Goal: Information Seeking & Learning: Compare options

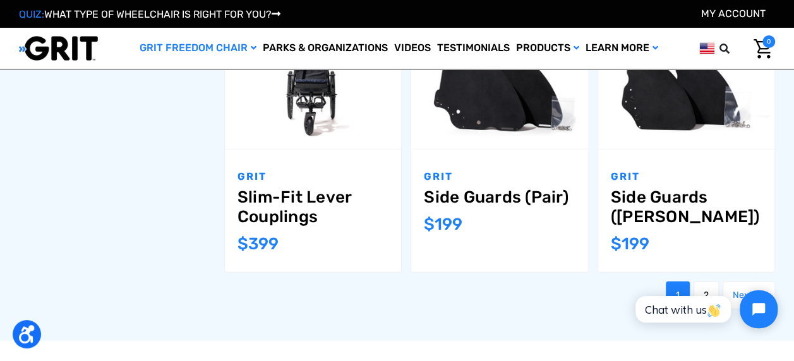
scroll to position [1353, 0]
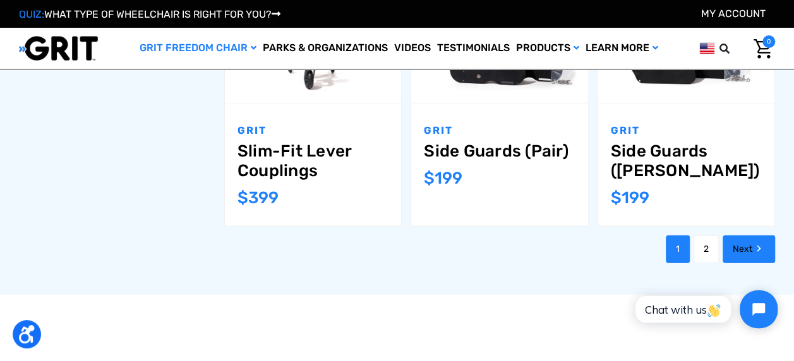
click at [754, 242] on icon "Next" at bounding box center [758, 248] width 13 height 13
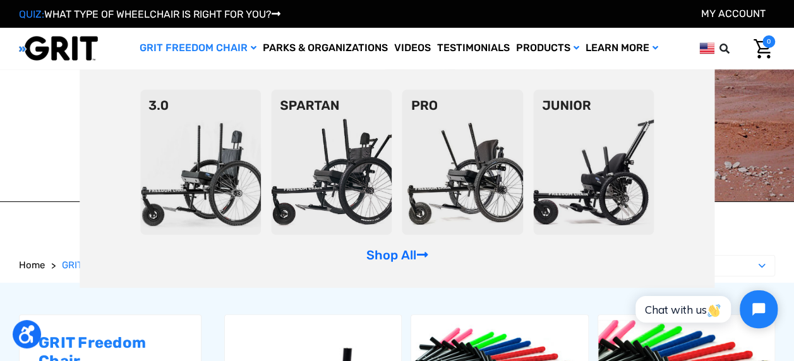
click at [330, 141] on img at bounding box center [331, 162] width 121 height 145
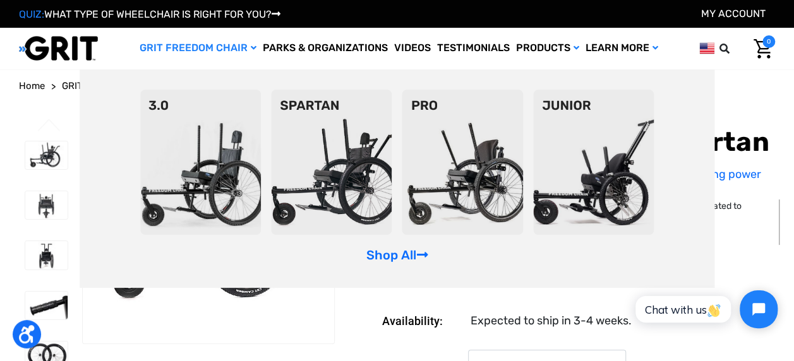
click at [174, 140] on img at bounding box center [200, 162] width 121 height 145
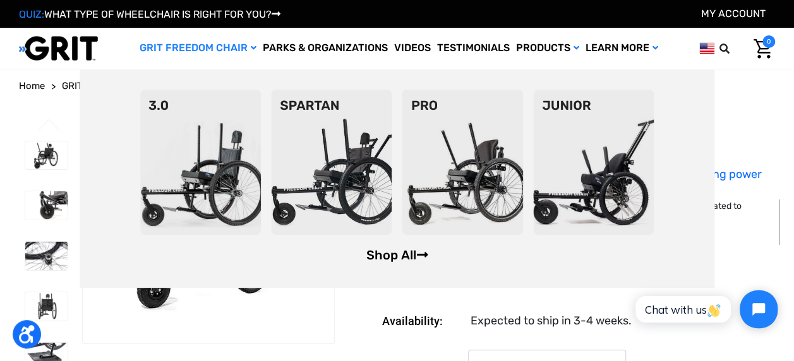
click at [399, 257] on link "Shop All" at bounding box center [397, 255] width 62 height 15
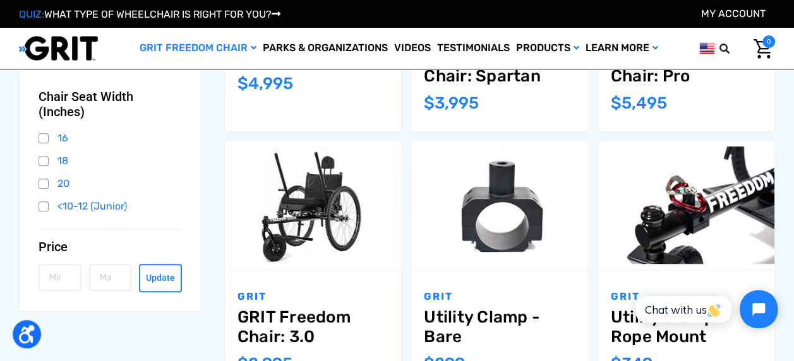
scroll to position [366, 0]
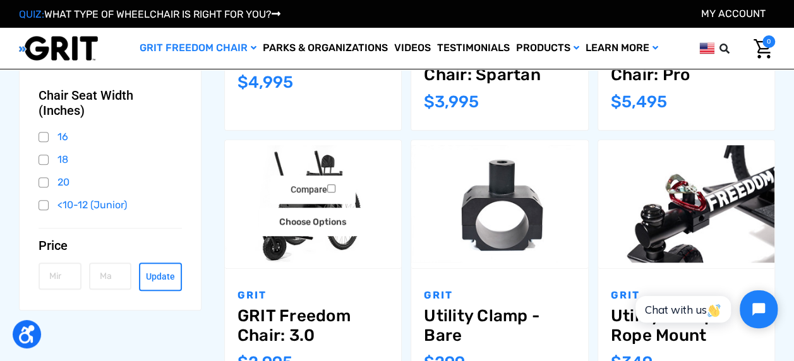
click at [251, 308] on link "GRIT Freedom Chair: 3.0" at bounding box center [312, 325] width 151 height 39
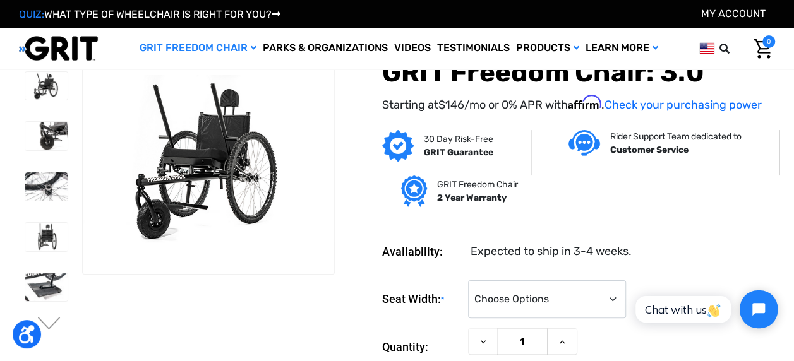
scroll to position [42, 0]
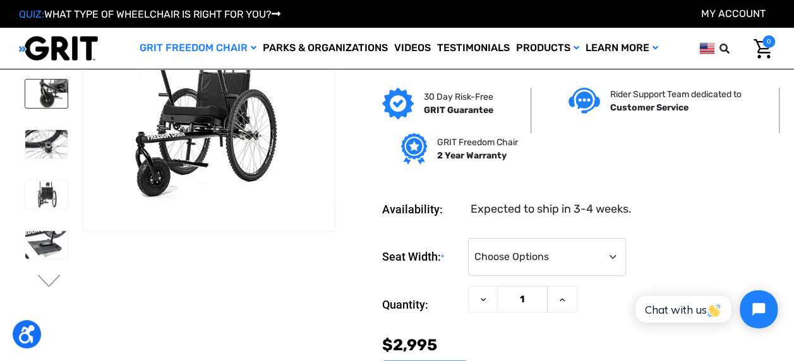
click at [47, 92] on img at bounding box center [46, 94] width 42 height 28
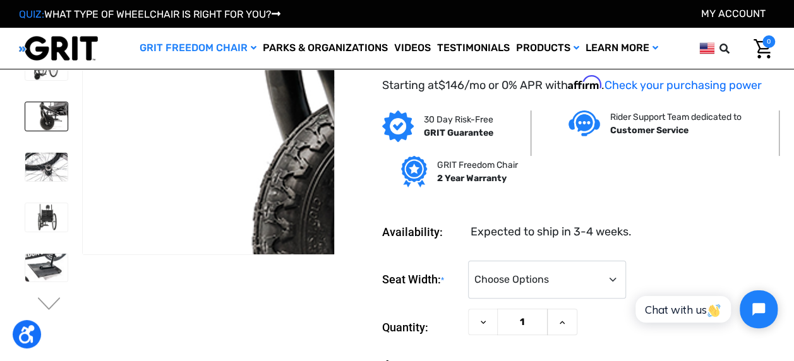
scroll to position [21, 0]
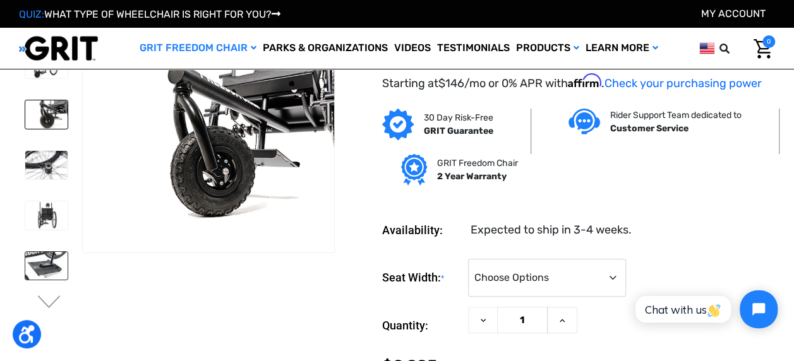
click at [54, 264] on img at bounding box center [46, 266] width 42 height 28
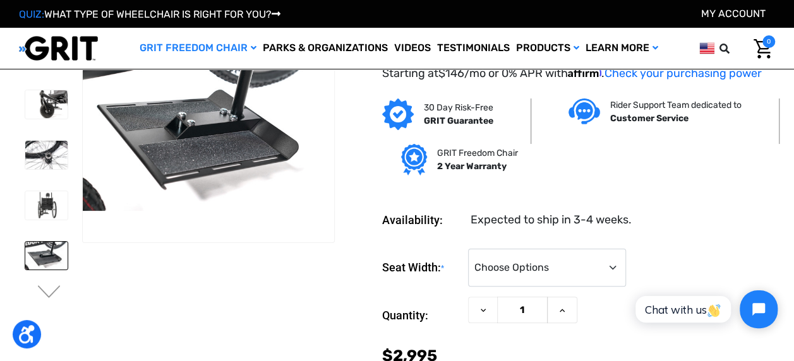
scroll to position [16, 0]
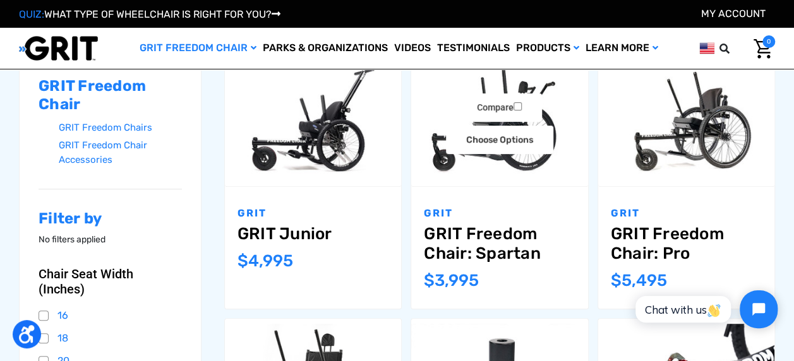
scroll to position [184, 0]
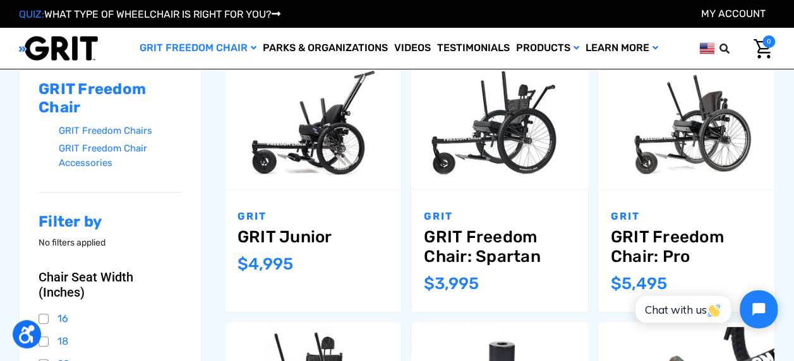
click at [458, 221] on p "GRIT" at bounding box center [499, 216] width 151 height 15
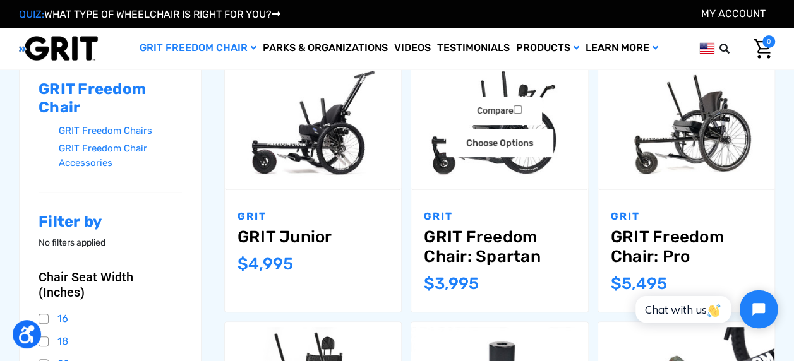
click at [454, 251] on link "GRIT Freedom Chair: Spartan" at bounding box center [499, 246] width 151 height 39
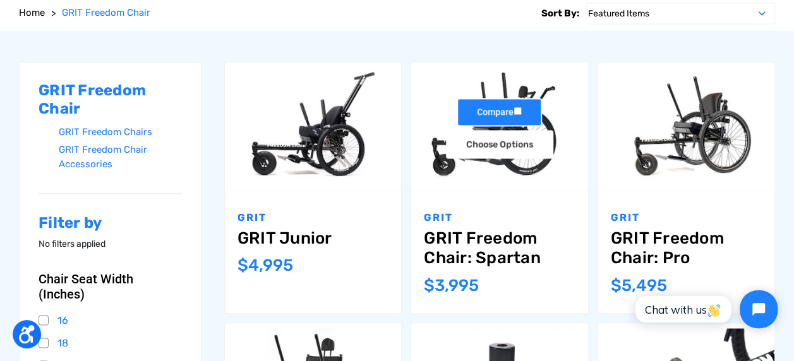
click at [518, 109] on input "Compare" at bounding box center [517, 111] width 8 height 8
checkbox input "true"
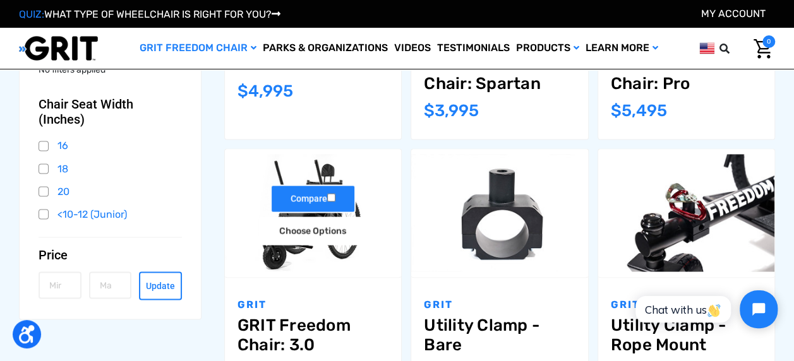
scroll to position [358, 0]
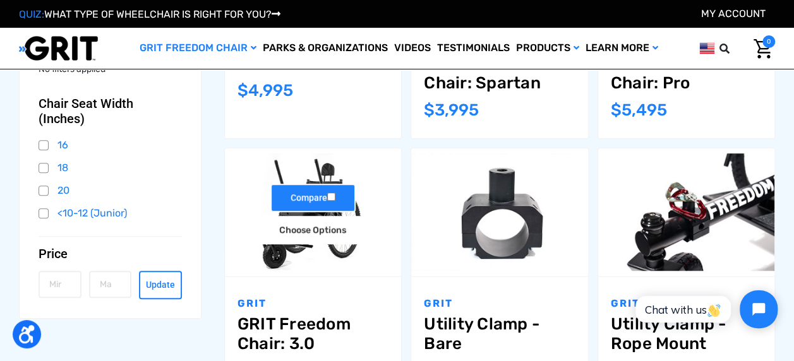
click at [329, 196] on input "Compare" at bounding box center [331, 197] width 8 height 8
checkbox input "true"
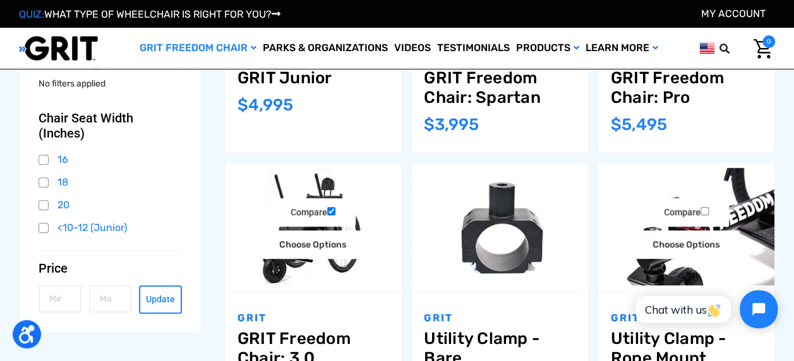
scroll to position [344, 0]
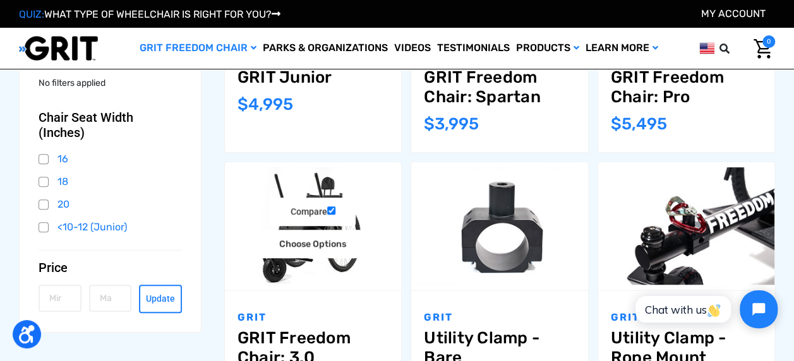
click at [311, 328] on link "GRIT Freedom Chair: 3.0" at bounding box center [312, 347] width 151 height 39
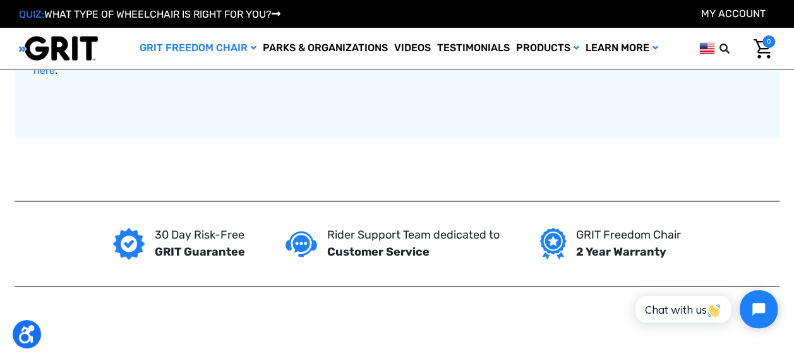
scroll to position [996, 0]
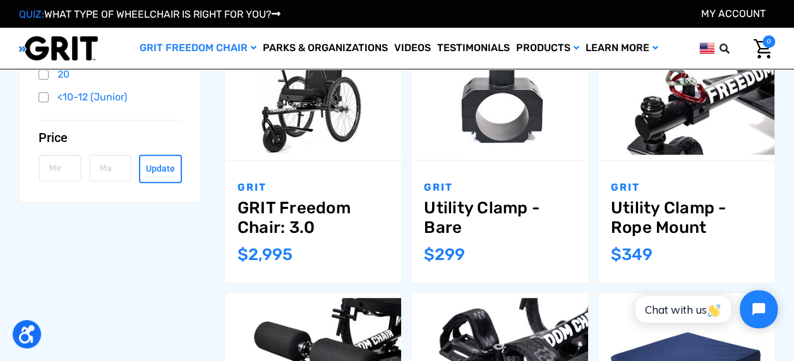
scroll to position [486, 0]
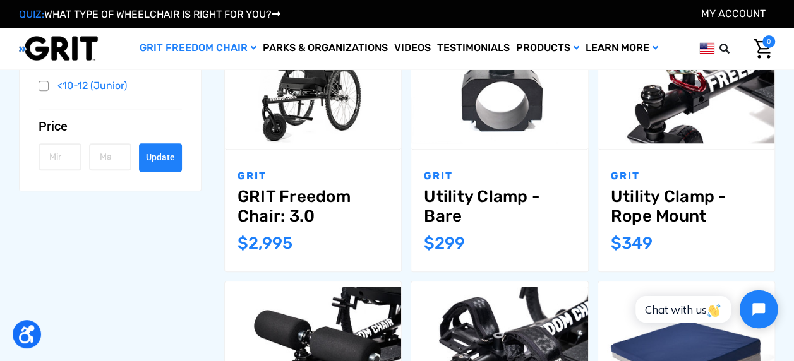
click at [154, 160] on button "Update" at bounding box center [160, 157] width 43 height 28
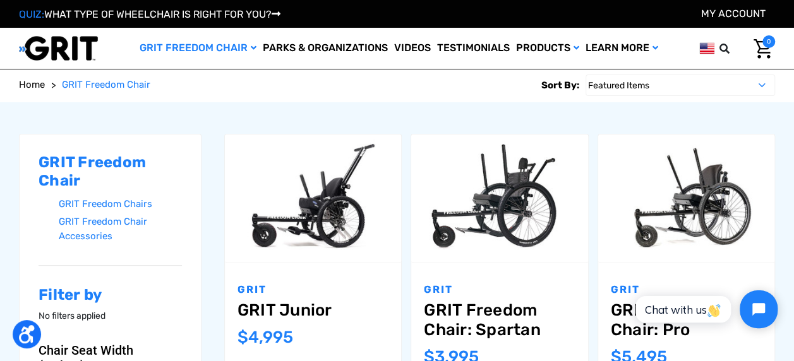
scroll to position [107, 0]
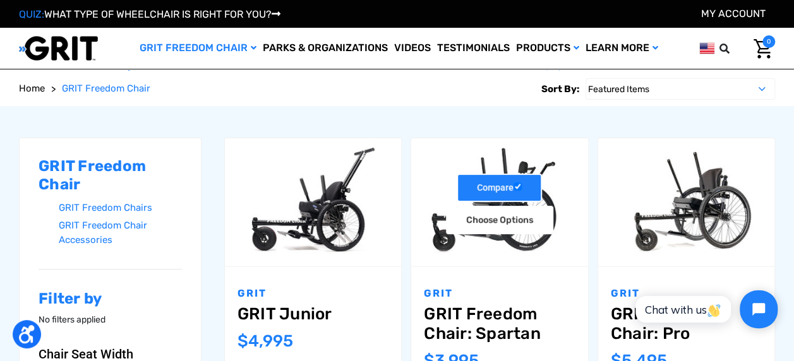
click at [476, 185] on label "Compare" at bounding box center [499, 188] width 85 height 28
click at [513, 185] on input "Compare" at bounding box center [517, 186] width 8 height 8
click at [476, 185] on label "Compare" at bounding box center [499, 188] width 85 height 28
click at [513, 185] on input "Compare" at bounding box center [517, 186] width 8 height 8
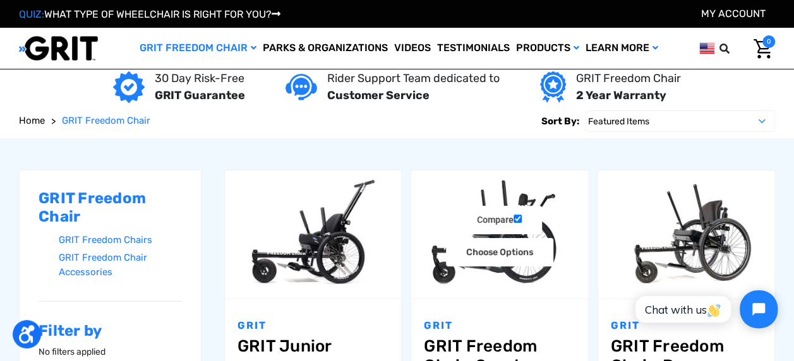
scroll to position [75, 0]
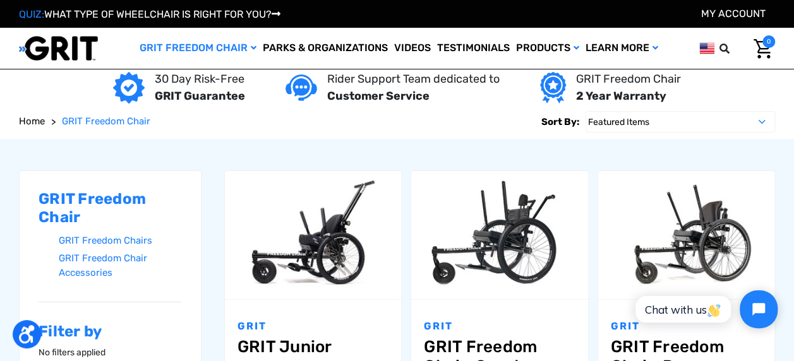
click at [446, 336] on div "GRIT GRIT Freedom Chair: Spartan MSRP: Was: Now: $3,995" at bounding box center [499, 361] width 176 height 122
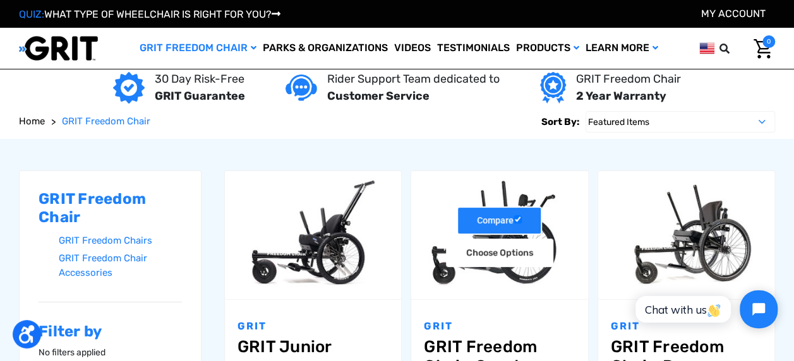
click at [481, 234] on label "Compare" at bounding box center [499, 220] width 85 height 28
click at [513, 224] on input "Compare" at bounding box center [517, 219] width 8 height 8
checkbox input "false"
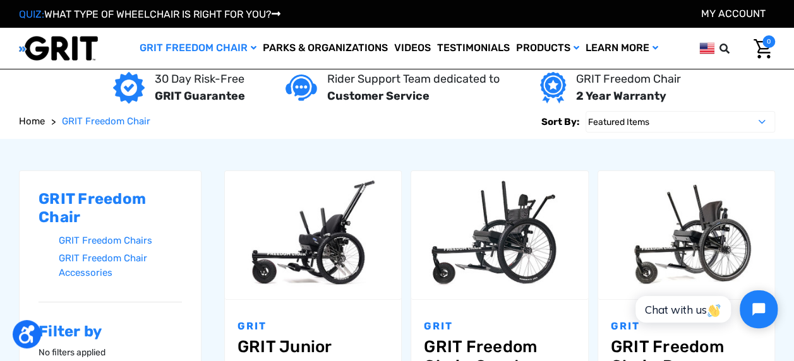
click at [452, 309] on div "GRIT GRIT Freedom Chair: Spartan MSRP: Was: Now: $3,995" at bounding box center [499, 361] width 176 height 122
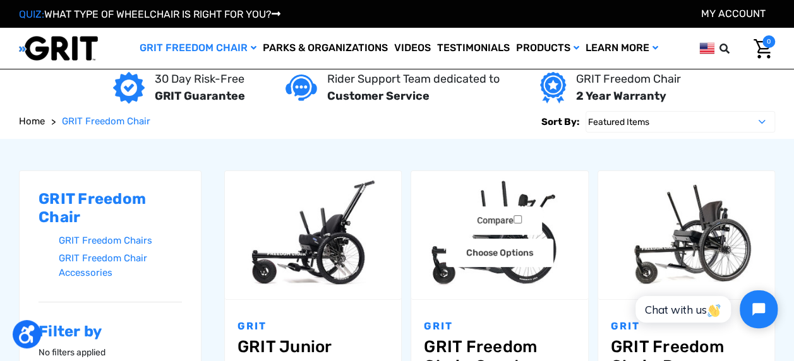
click at [443, 344] on link "GRIT Freedom Chair: Spartan" at bounding box center [499, 356] width 151 height 39
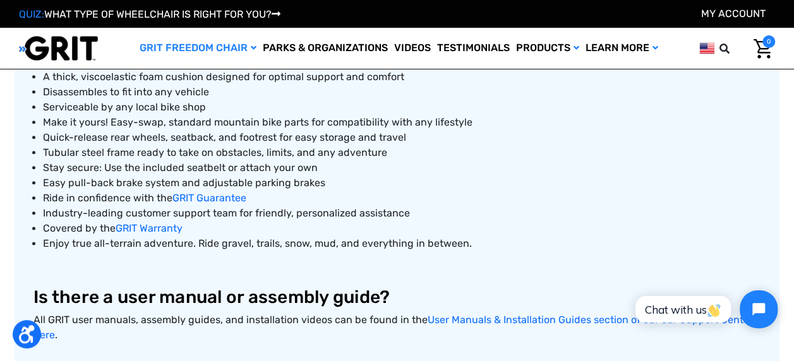
scroll to position [664, 0]
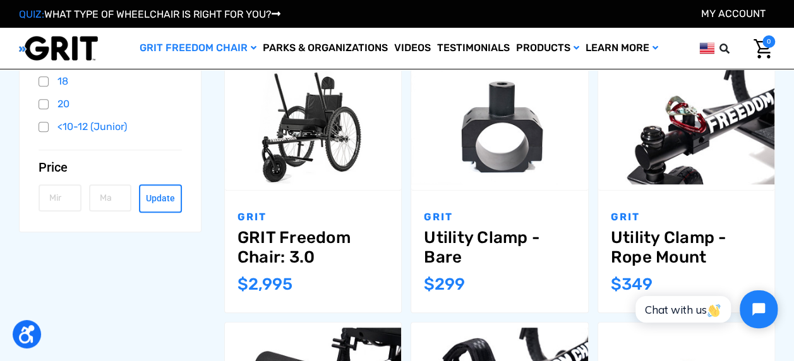
scroll to position [222, 0]
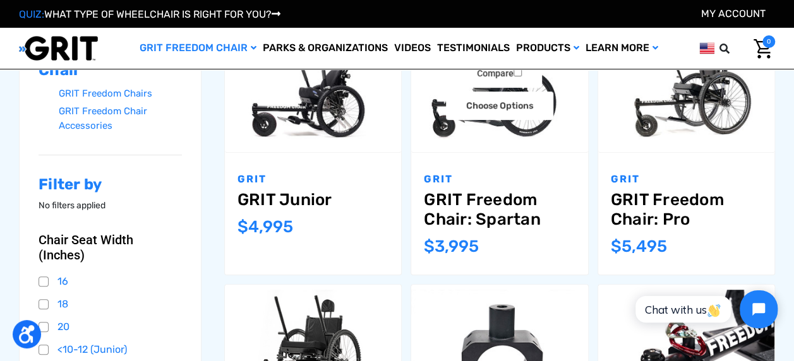
click at [487, 208] on link "GRIT Freedom Chair: Spartan" at bounding box center [499, 209] width 151 height 39
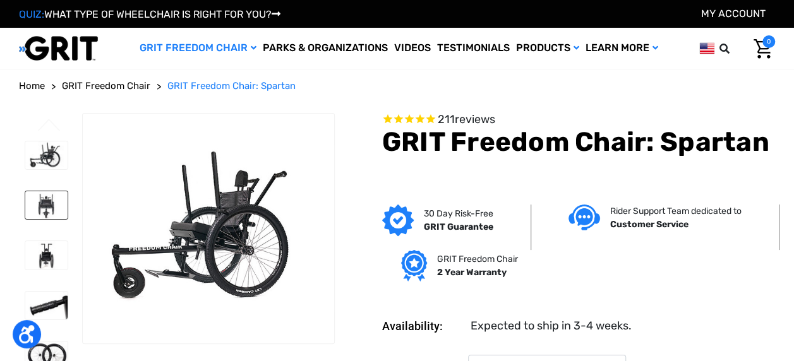
click at [47, 208] on img at bounding box center [46, 205] width 42 height 28
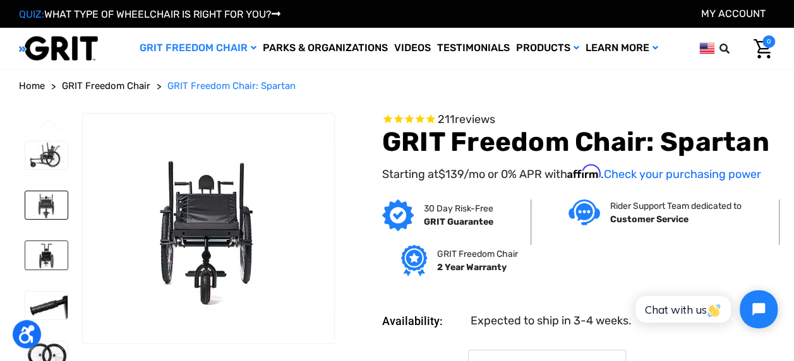
click at [51, 264] on img at bounding box center [46, 255] width 42 height 28
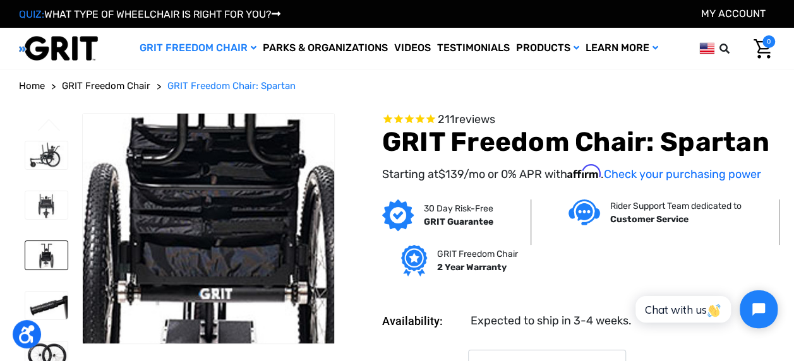
click at [202, 256] on img at bounding box center [219, 191] width 808 height 539
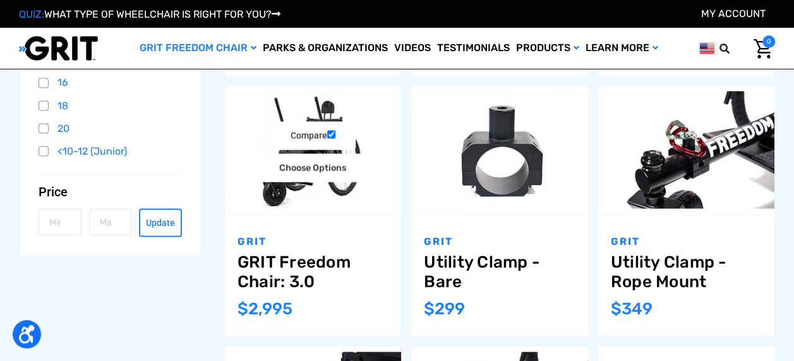
click at [269, 266] on link "GRIT Freedom Chair: 3.0" at bounding box center [312, 271] width 151 height 39
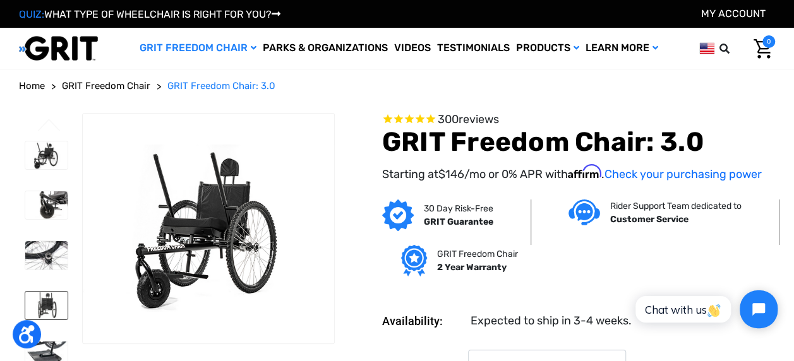
click at [47, 300] on img at bounding box center [46, 306] width 42 height 28
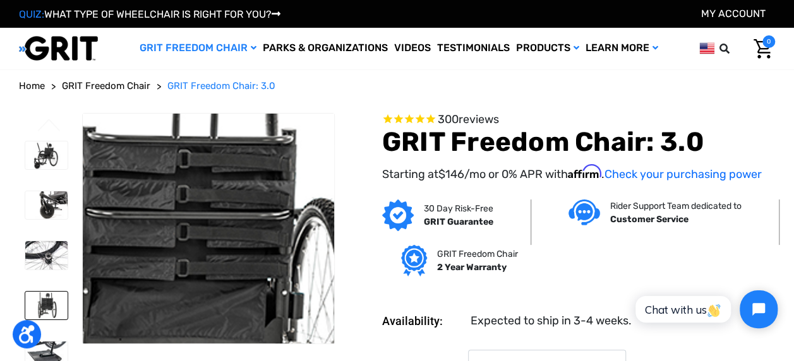
click at [223, 193] on img at bounding box center [173, 278] width 808 height 539
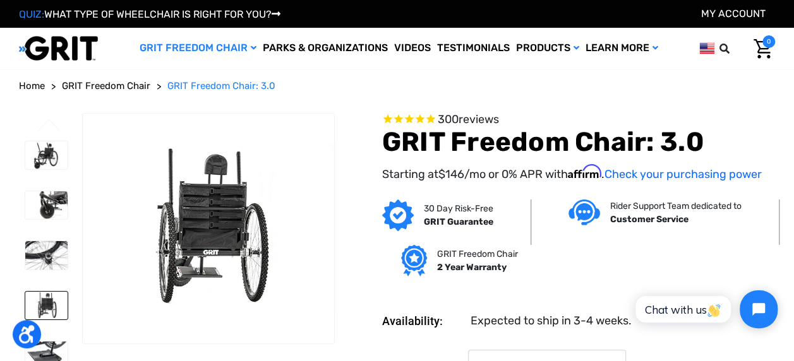
click at [521, 184] on div "Starting at $146 /mo or 0% APR with Affirm . Check your purchasing power" at bounding box center [578, 181] width 393 height 32
click at [42, 157] on img at bounding box center [46, 155] width 42 height 28
